Goal: Task Accomplishment & Management: Use online tool/utility

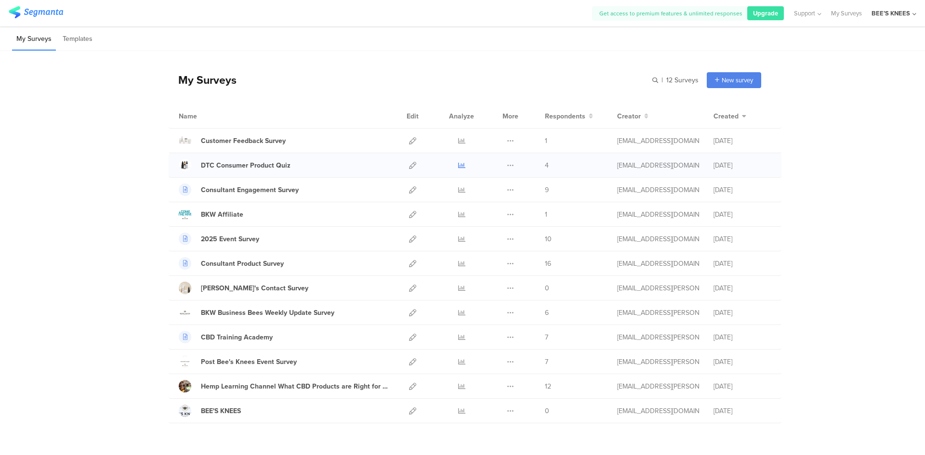
click at [458, 164] on icon at bounding box center [461, 165] width 7 height 7
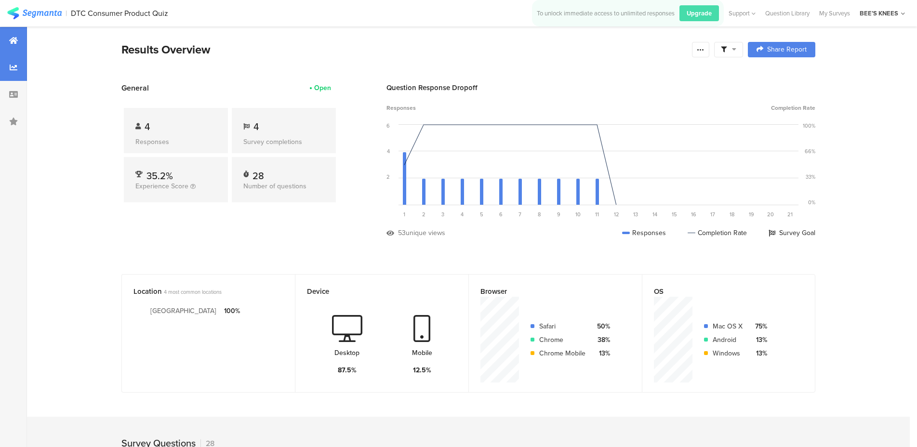
click at [13, 71] on div at bounding box center [13, 67] width 27 height 27
